Goal: Submit feedback/report problem: Provide input to the site owners about the experience or issues

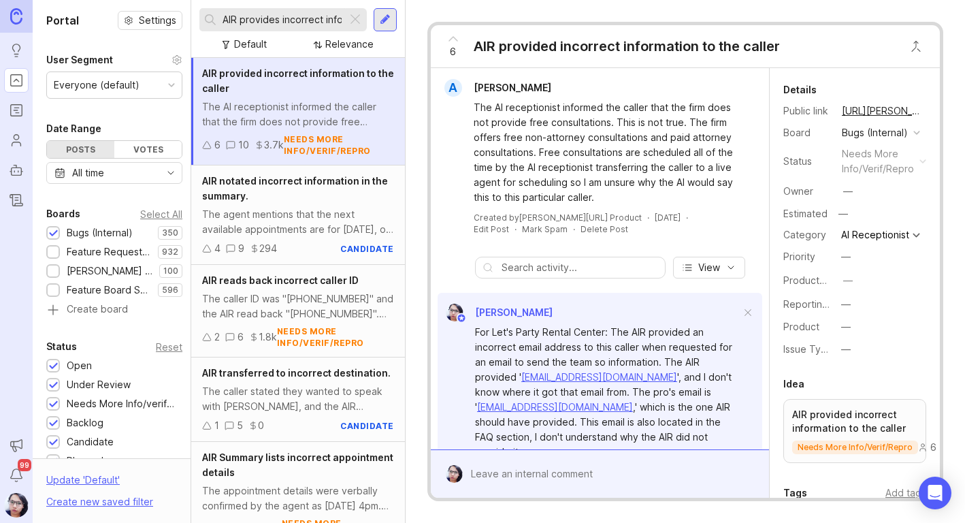
click at [566, 341] on div "For Let's Party Rental Center: The AIR provided an incorrect email address to t…" at bounding box center [607, 392] width 265 height 135
click at [263, 20] on input "AIR provides incorrect information" at bounding box center [282, 19] width 119 height 15
click at [332, 25] on input "AIR provides incorrect information" at bounding box center [282, 19] width 119 height 15
click at [351, 20] on div at bounding box center [355, 20] width 16 height 18
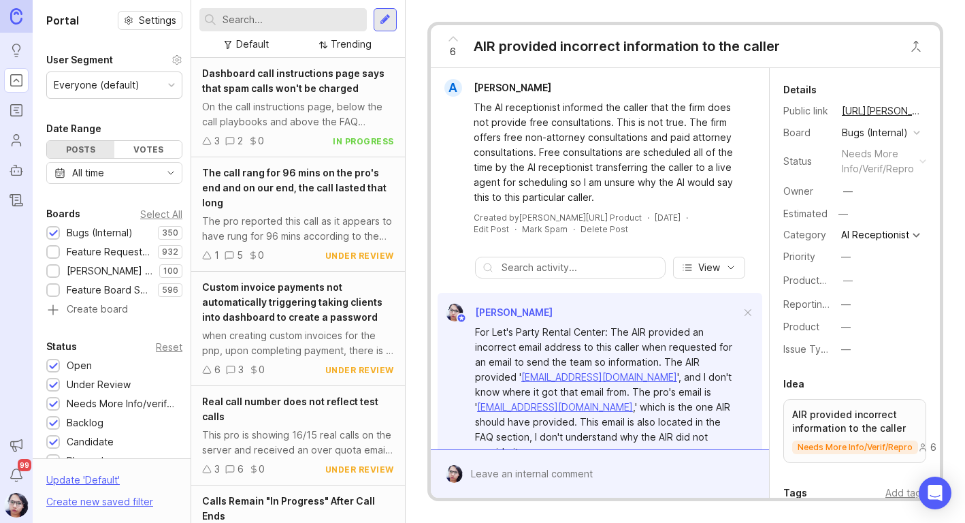
click at [297, 17] on input "text" at bounding box center [292, 19] width 139 height 15
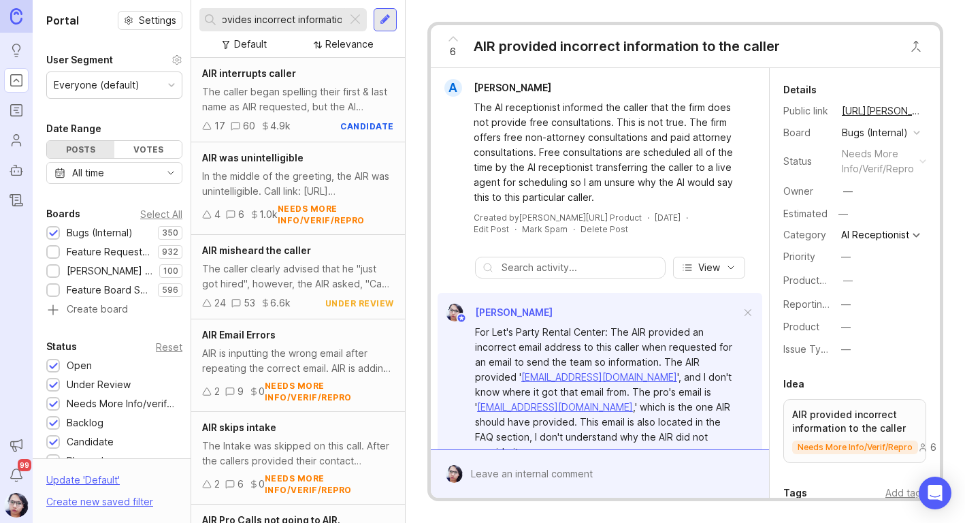
scroll to position [0, 33]
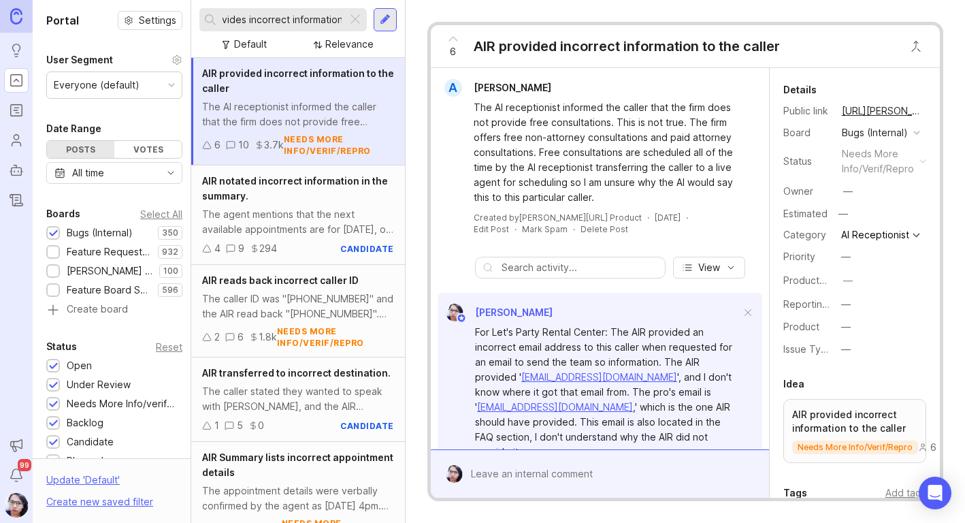
type input "AIR provides incorrect information"
click at [323, 101] on div "The AI receptionist informed the caller that the firm does not provide free con…" at bounding box center [298, 114] width 192 height 30
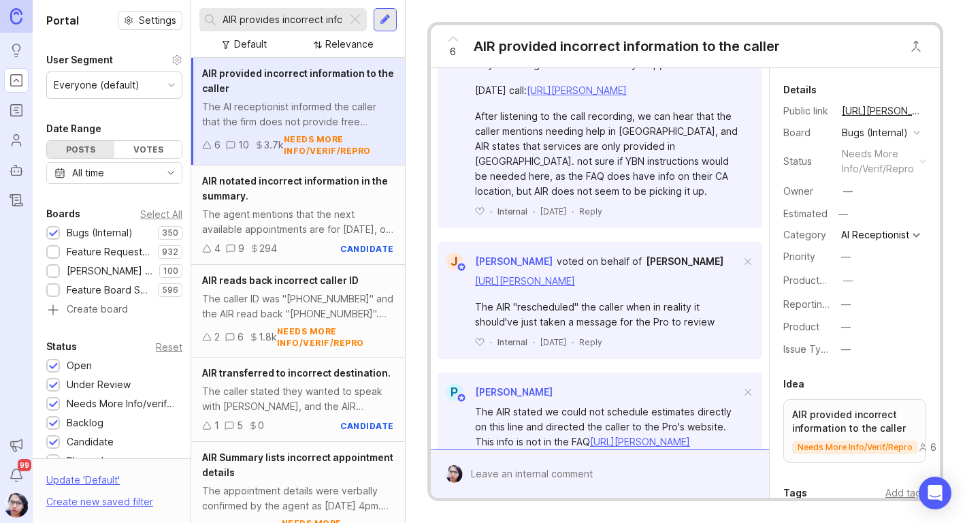
scroll to position [1634, 0]
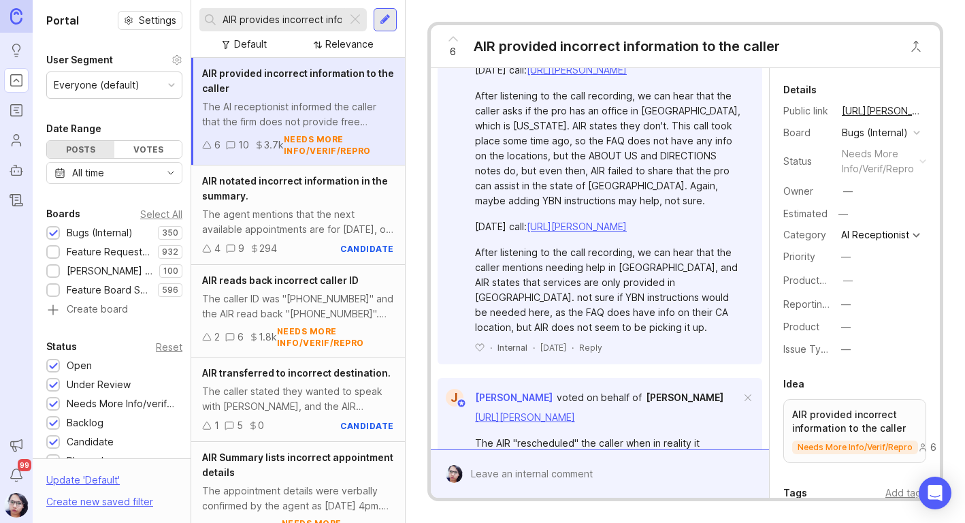
click at [566, 50] on link "[URL][PERSON_NAME][DOMAIN_NAME]" at bounding box center [607, 44] width 175 height 12
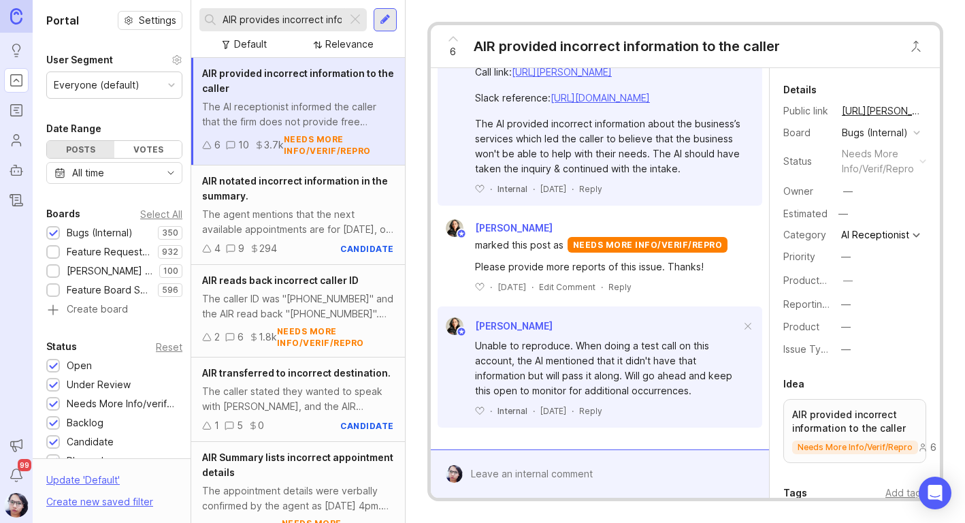
scroll to position [3236, 0]
click at [548, 469] on div at bounding box center [610, 474] width 294 height 26
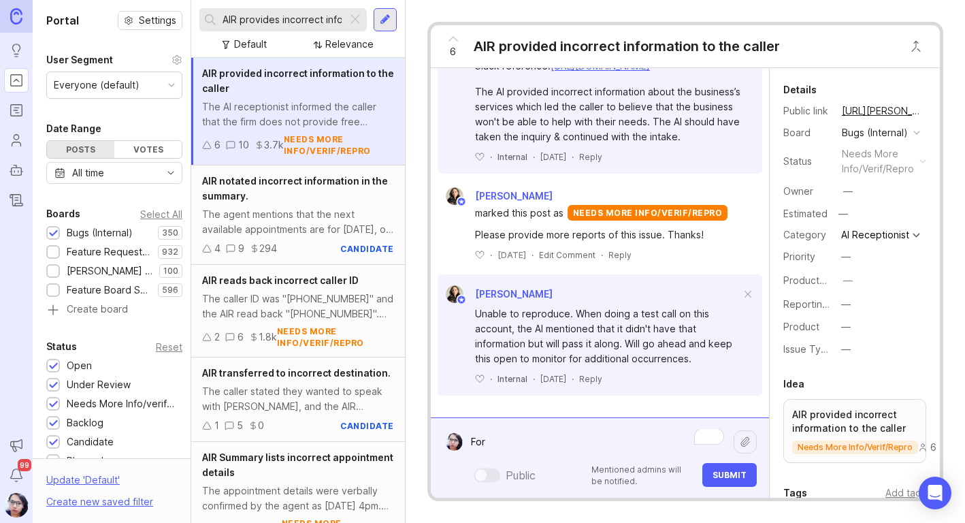
paste textarea "Expert Peptides"
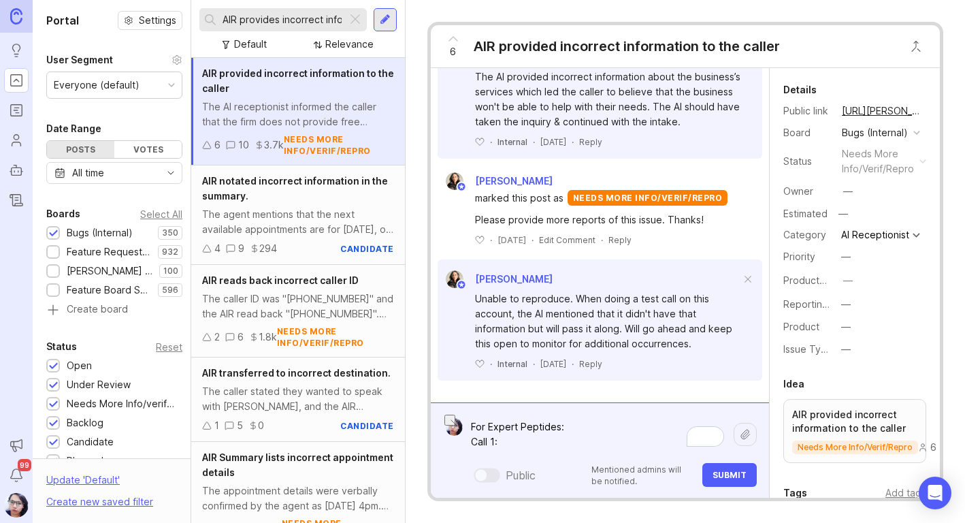
drag, startPoint x: 568, startPoint y: 450, endPoint x: 467, endPoint y: 442, distance: 101.7
click at [467, 442] on textarea "For Expert Peptides: Call 1:" at bounding box center [598, 434] width 271 height 41
paste textarea "[URL][PERSON_NAME] There is information regarding overnight/next-day shipping i…"
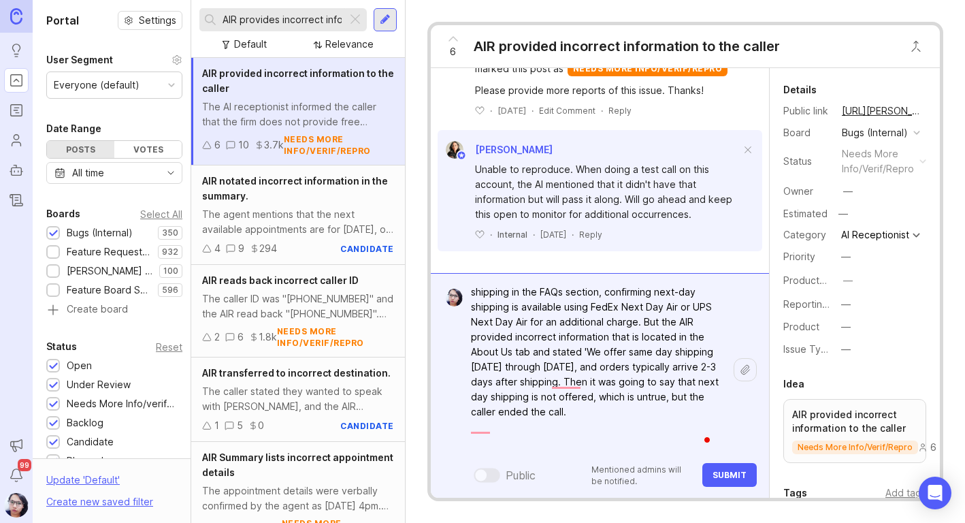
scroll to position [65, 0]
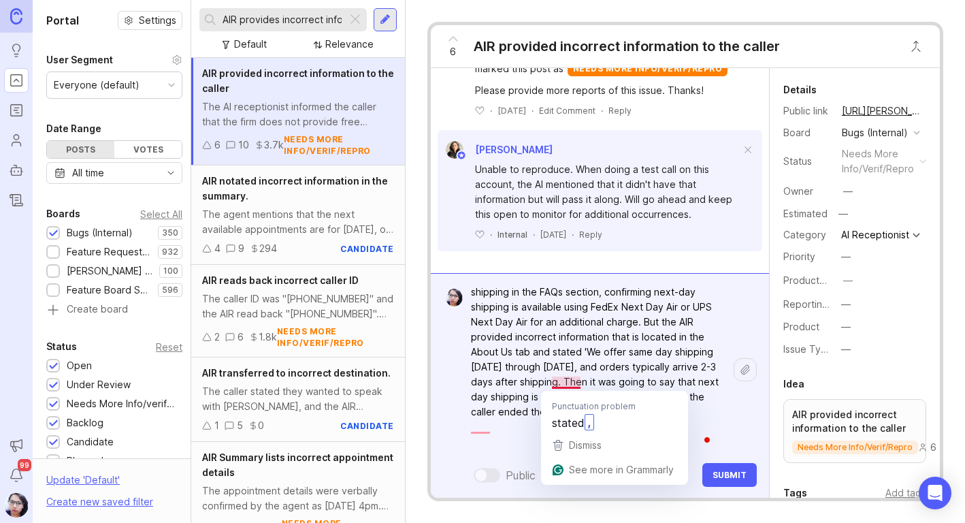
click at [635, 360] on textarea "For Expert Peptides: Call 1: [URL][PERSON_NAME] There is information regarding …" at bounding box center [598, 337] width 271 height 236
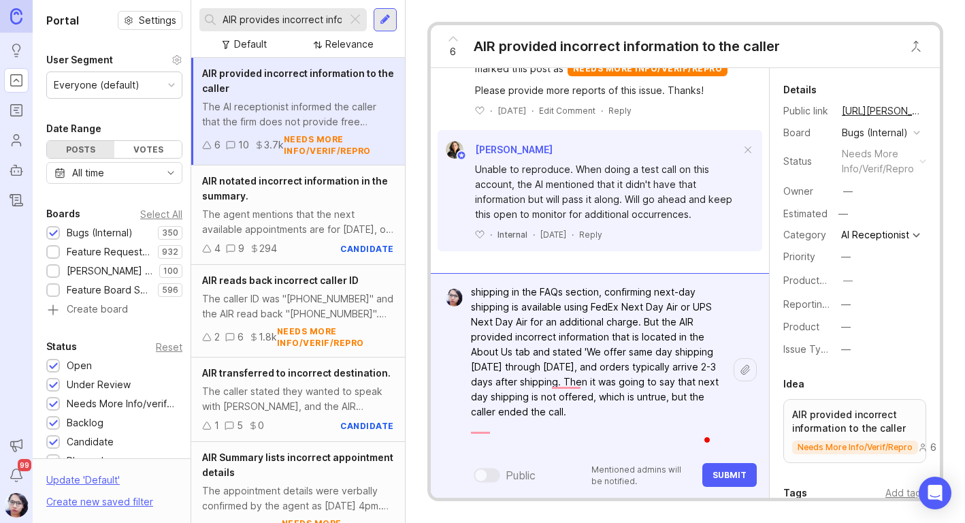
click at [611, 443] on textarea "For Expert Peptides: Call 1: [URL][PERSON_NAME] There is information regarding …" at bounding box center [598, 337] width 271 height 236
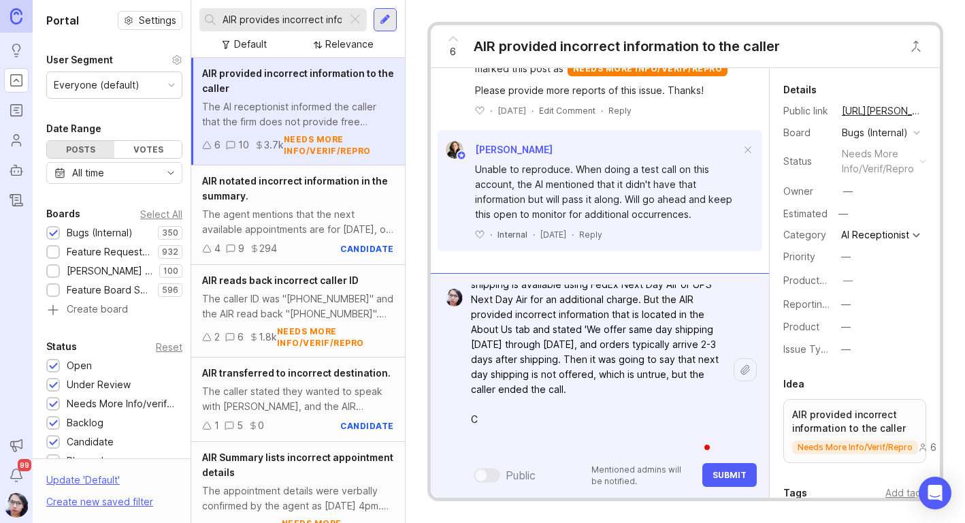
scroll to position [98, 0]
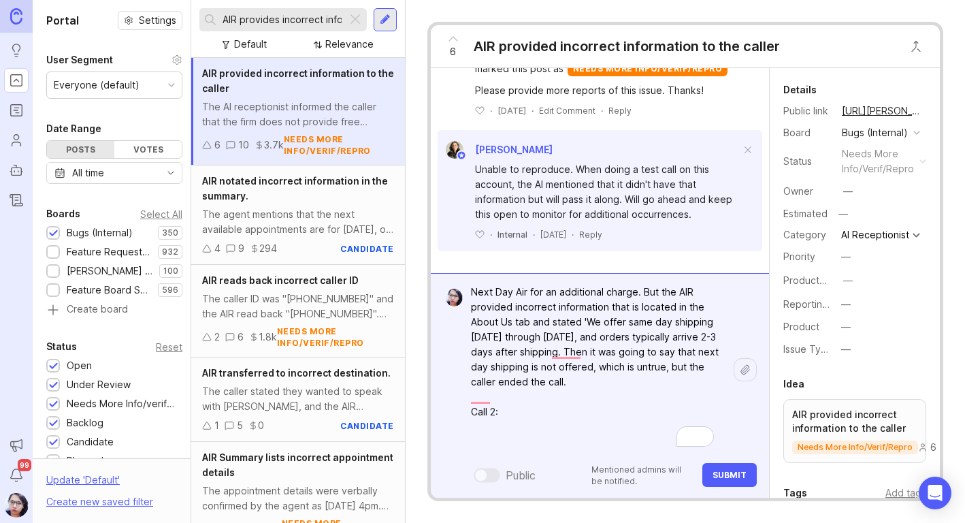
paste textarea "[URL][PERSON_NAME]"
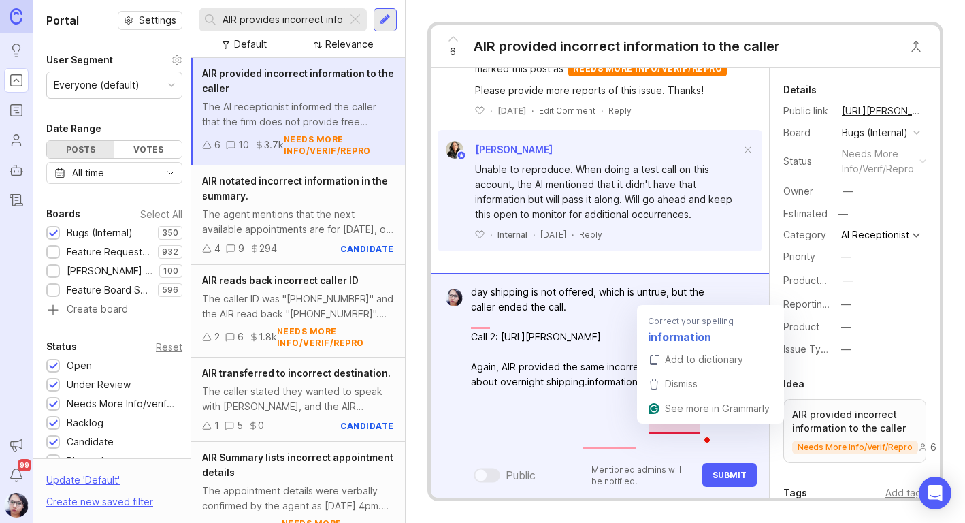
scroll to position [180, 0]
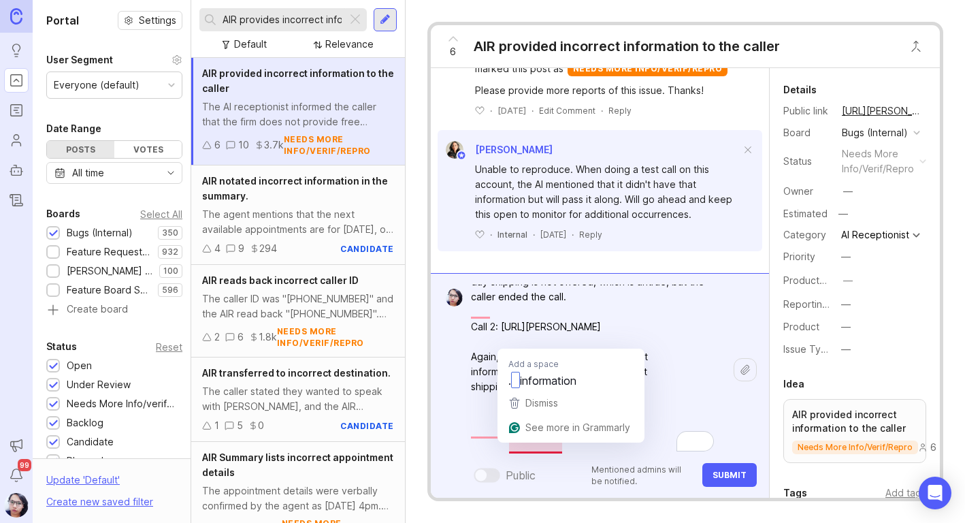
click at [563, 450] on textarea "For Expert Peptides: Call 1: [URL][PERSON_NAME] There is information regarding …" at bounding box center [598, 281] width 271 height 355
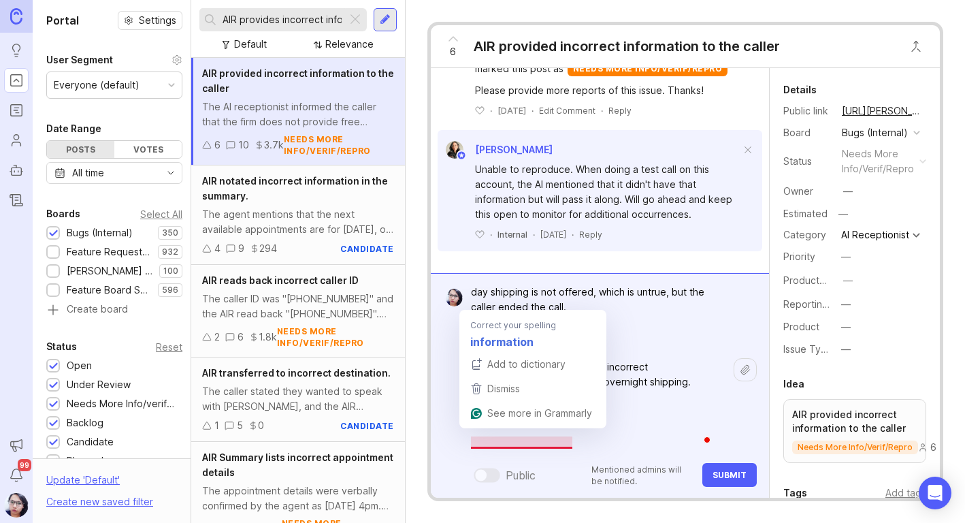
click at [575, 432] on textarea "For Expert Peptides: Call 1: [URL][PERSON_NAME] There is information regarding …" at bounding box center [598, 284] width 271 height 340
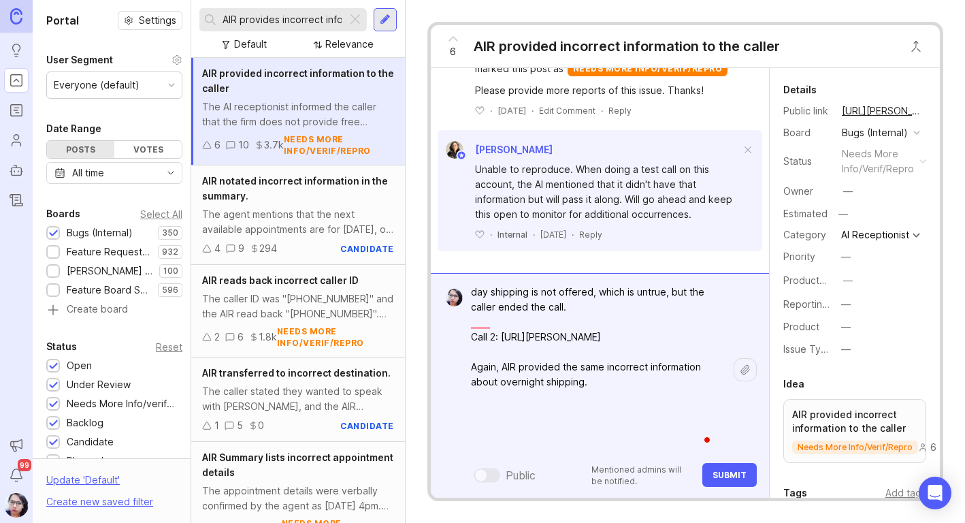
click at [642, 431] on textarea "For Expert Peptides: Call 1: [URL][PERSON_NAME] There is information regarding …" at bounding box center [598, 284] width 271 height 340
paste textarea "Also, the caller requested help mixing their peptides, and the AIR advised that…"
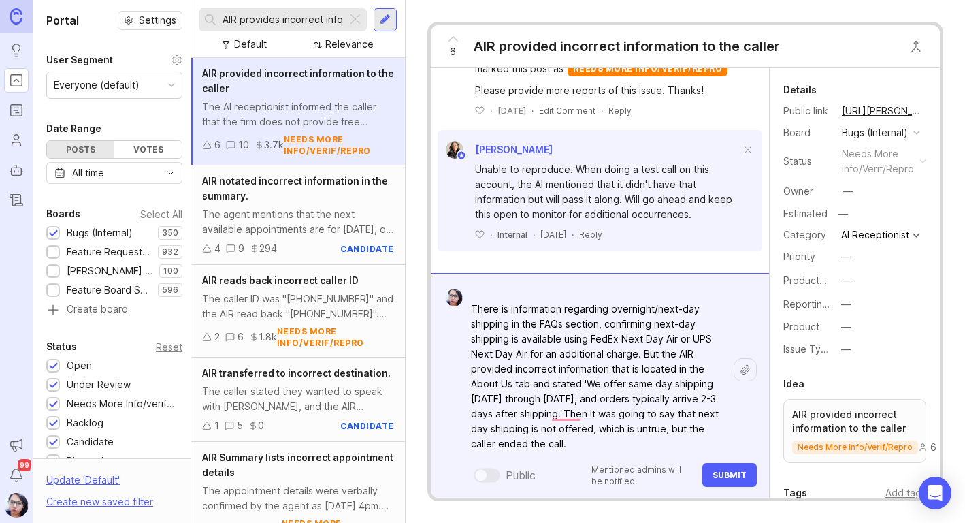
scroll to position [0, 0]
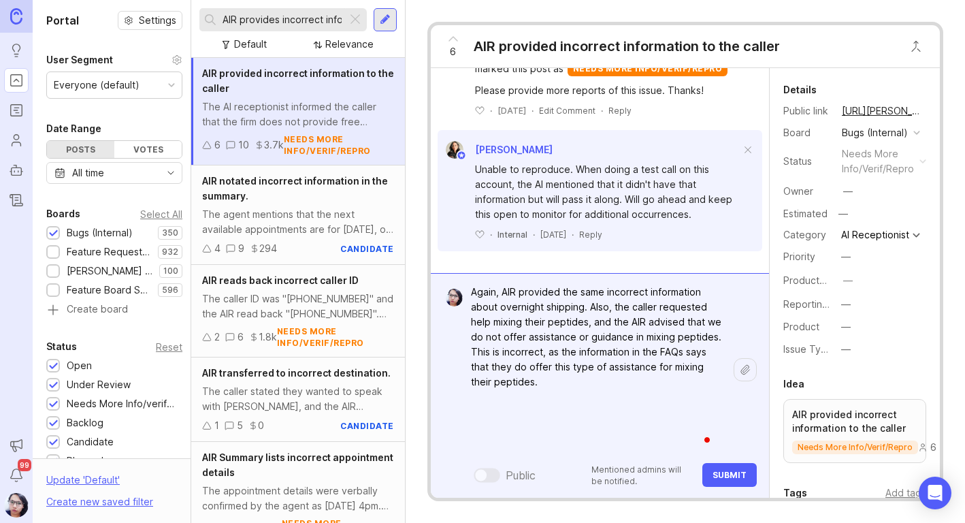
type textarea "For Expert Peptides: Call 1: [URL][PERSON_NAME] There is information regarding …"
click at [714, 479] on span "Submit" at bounding box center [730, 475] width 34 height 10
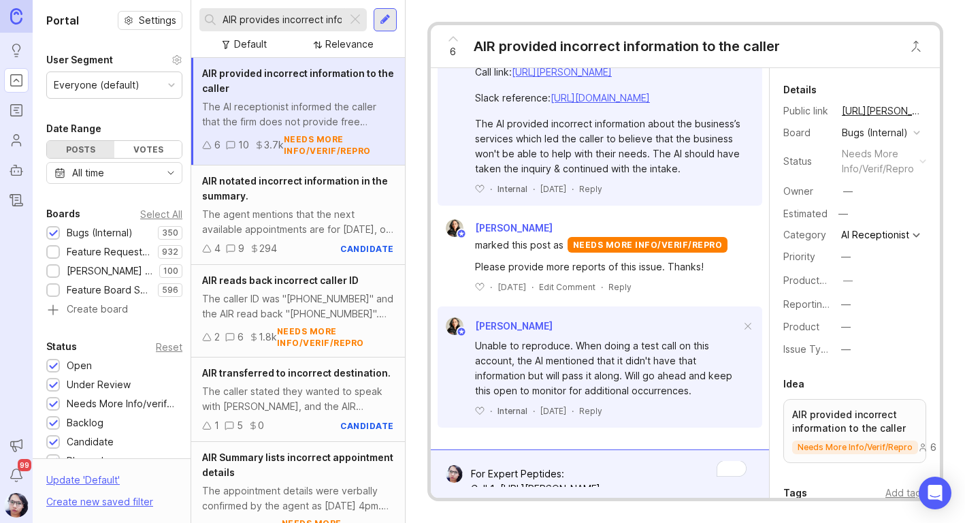
click at [419, 287] on div "6 AIR provided incorrect information to the caller A [PERSON_NAME] The AI recep…" at bounding box center [686, 261] width 560 height 523
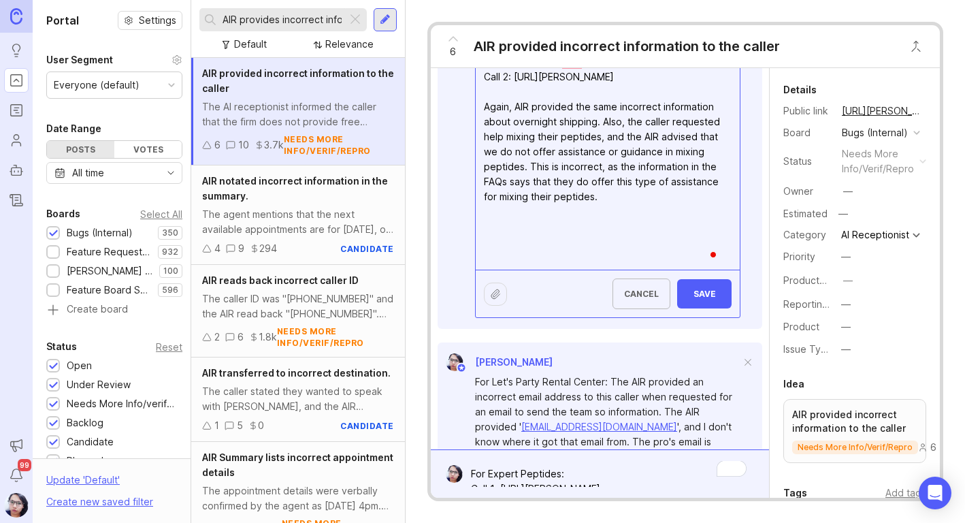
scroll to position [487, 0]
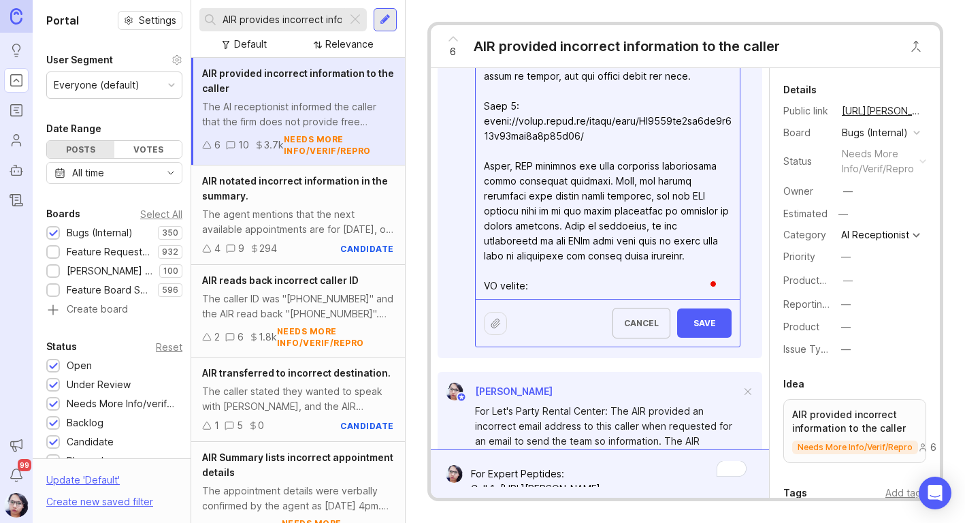
paste textarea "[URL][PERSON_NAME][DOMAIN_NAME]"
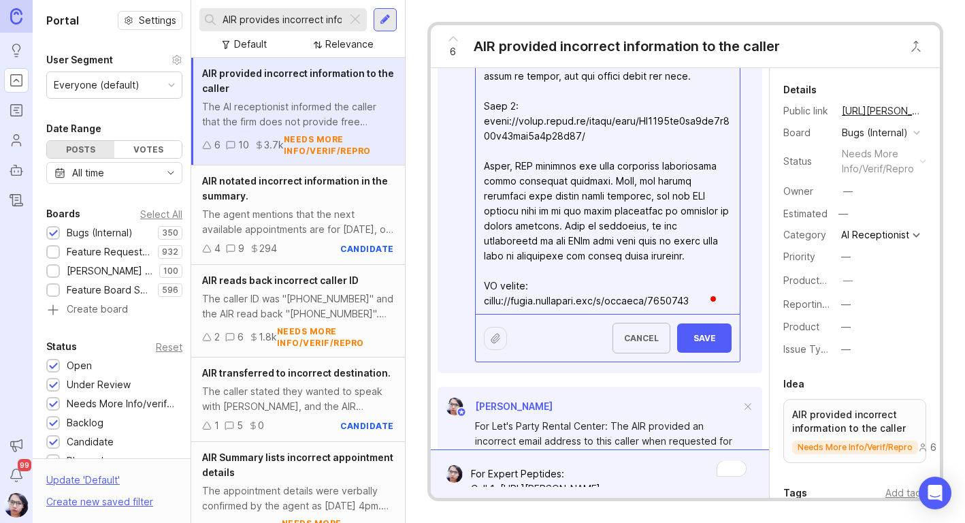
type textarea "For Expert Peptides: Call 1: [URL][PERSON_NAME] There is information regarding …"
click at [688, 337] on span "Save" at bounding box center [704, 338] width 33 height 10
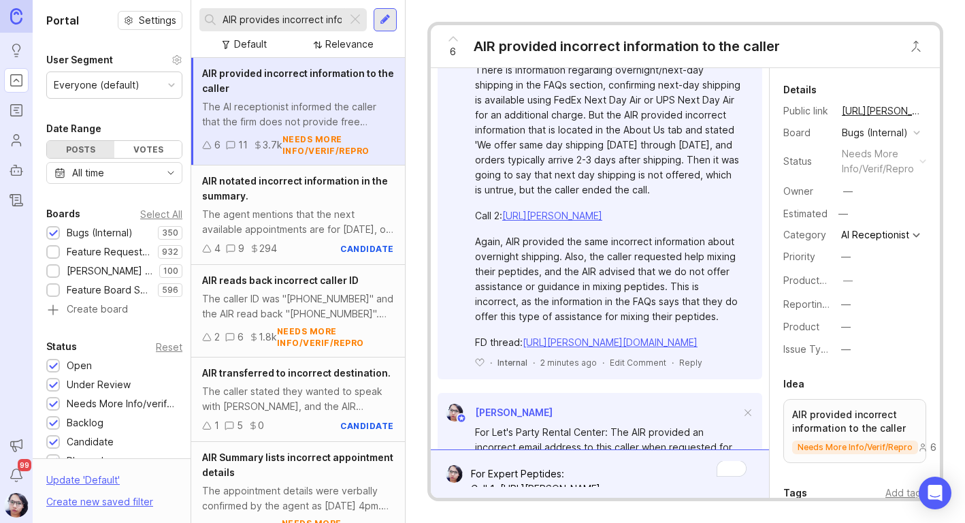
scroll to position [282, 0]
